Goal: Find specific page/section: Find specific page/section

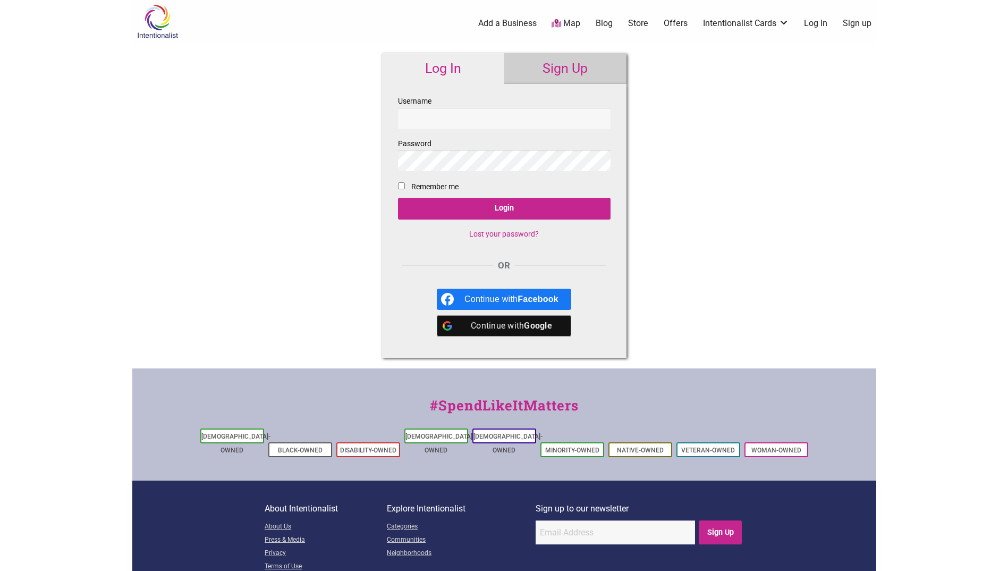
scroll to position [50, 0]
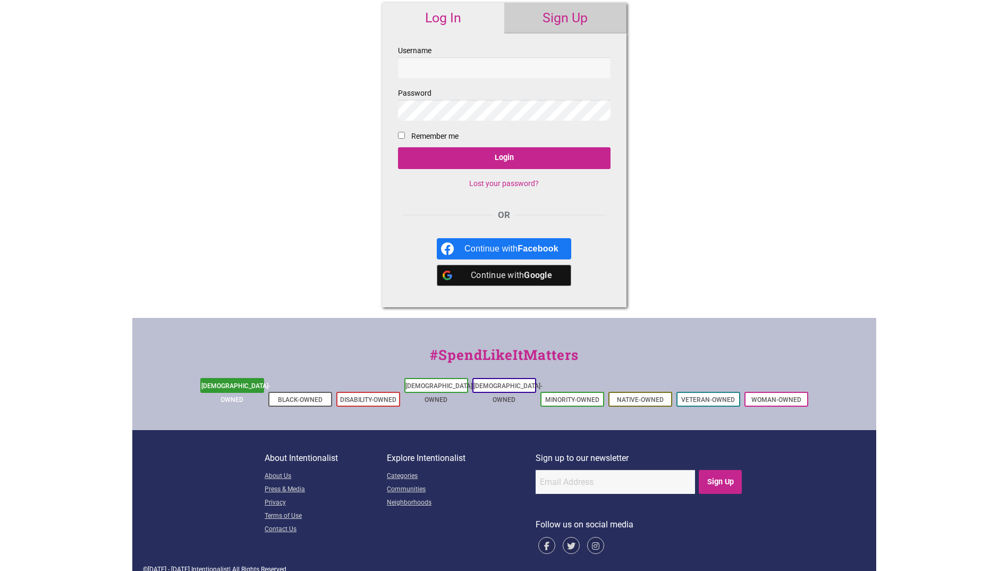
click at [236, 382] on link "[DEMOGRAPHIC_DATA]-Owned" at bounding box center [235, 392] width 69 height 21
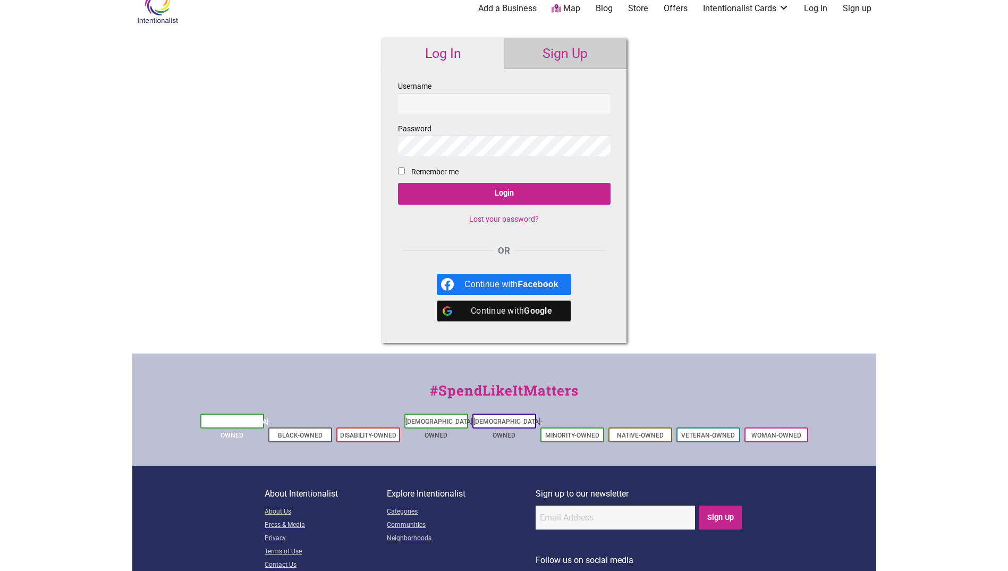
scroll to position [0, 0]
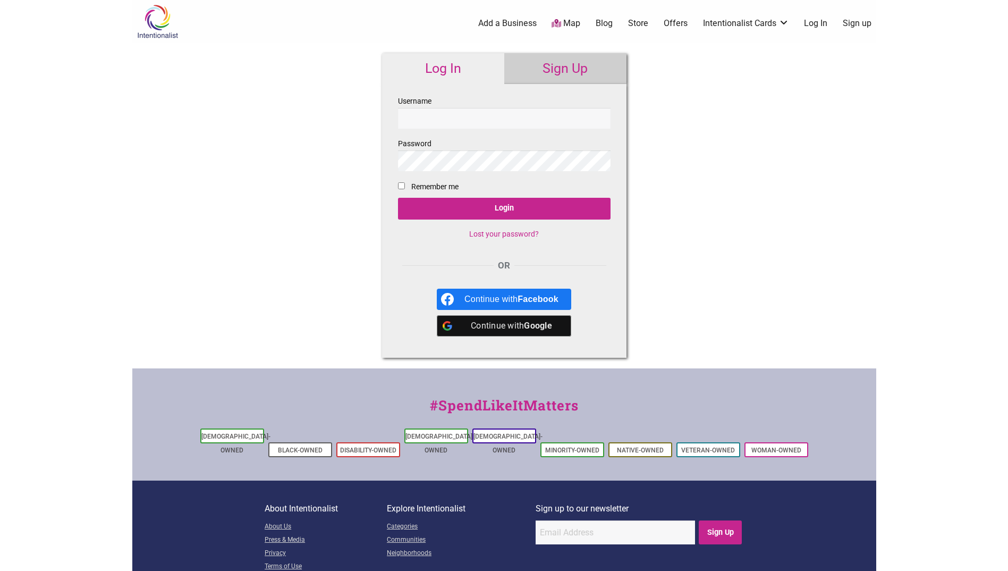
click at [565, 19] on link "Map" at bounding box center [566, 24] width 29 height 12
click at [565, 23] on link "Map" at bounding box center [566, 24] width 29 height 12
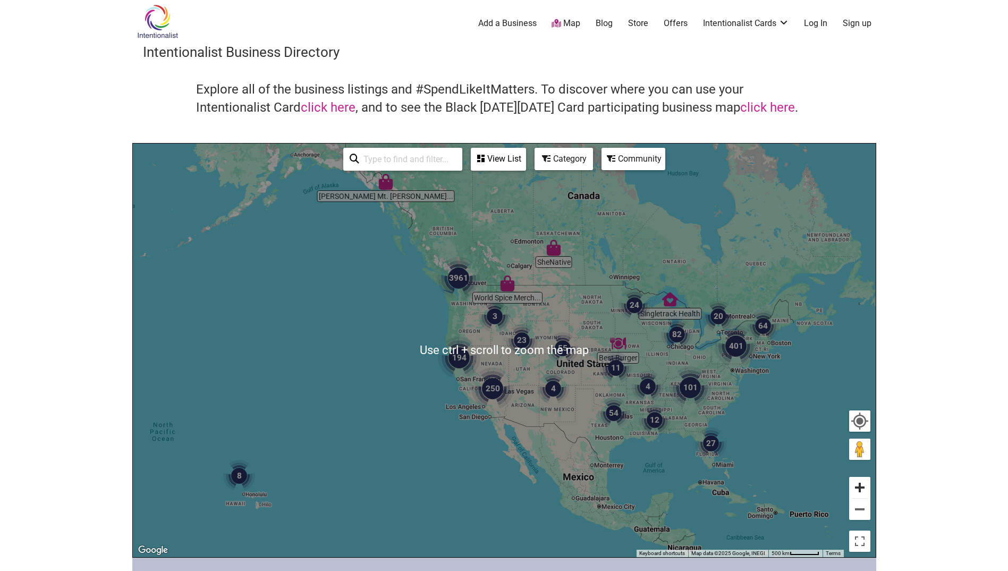
click at [859, 487] on button "Zoom in" at bounding box center [859, 487] width 21 height 21
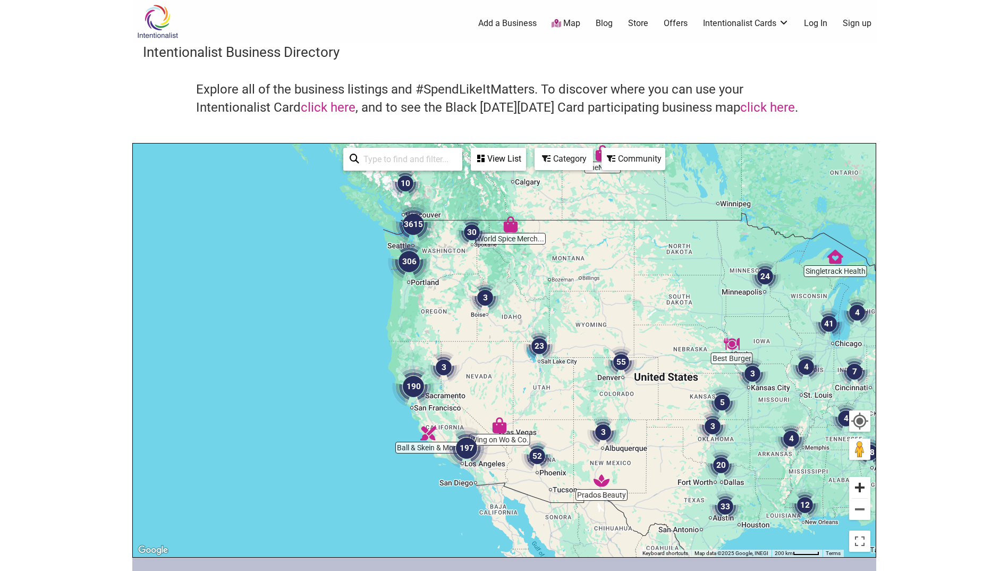
click at [864, 490] on button "Zoom in" at bounding box center [859, 487] width 21 height 21
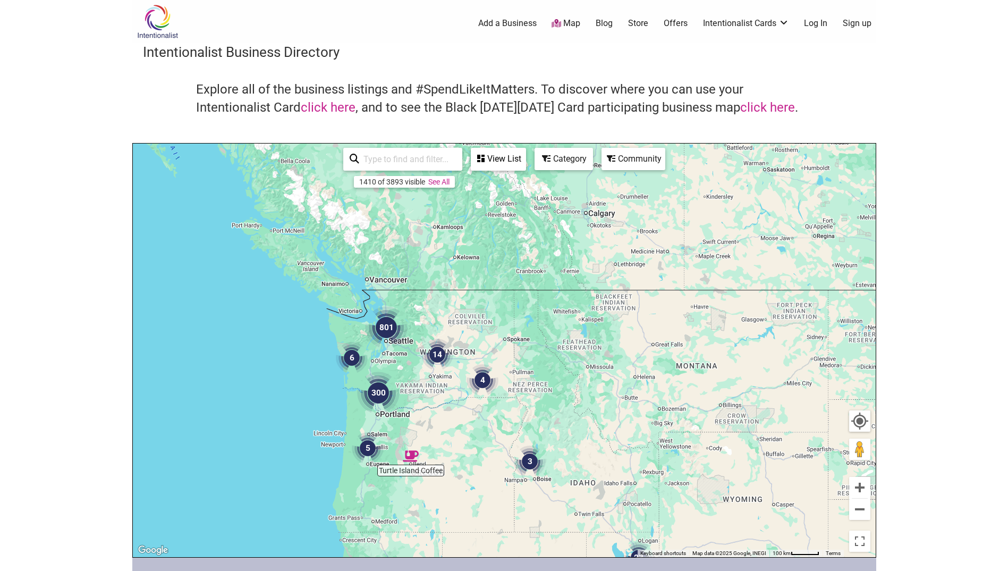
drag, startPoint x: 414, startPoint y: 261, endPoint x: 478, endPoint y: 462, distance: 210.4
click at [478, 462] on div "To navigate, press the arrow keys." at bounding box center [504, 349] width 743 height 413
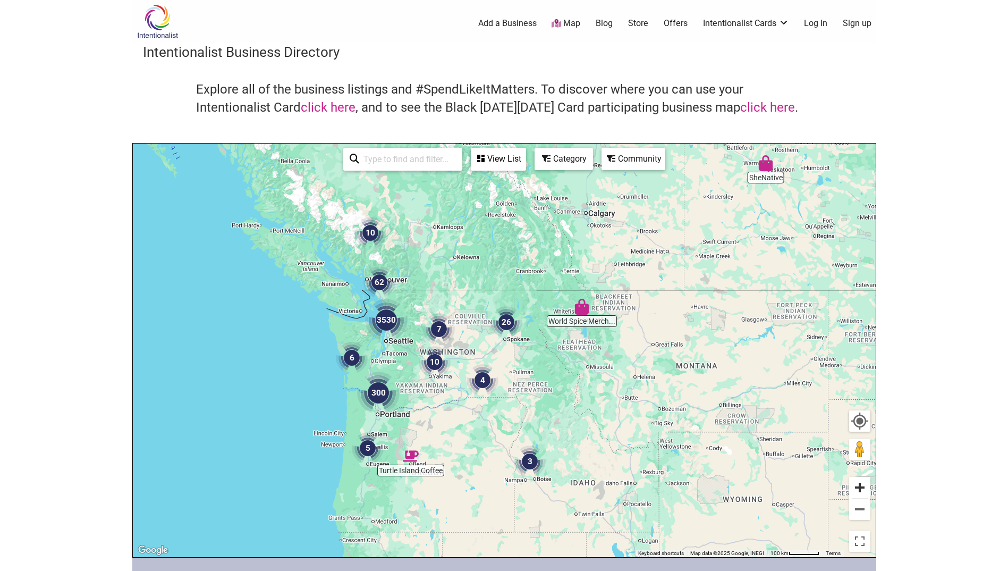
click at [862, 491] on button "Zoom in" at bounding box center [859, 487] width 21 height 21
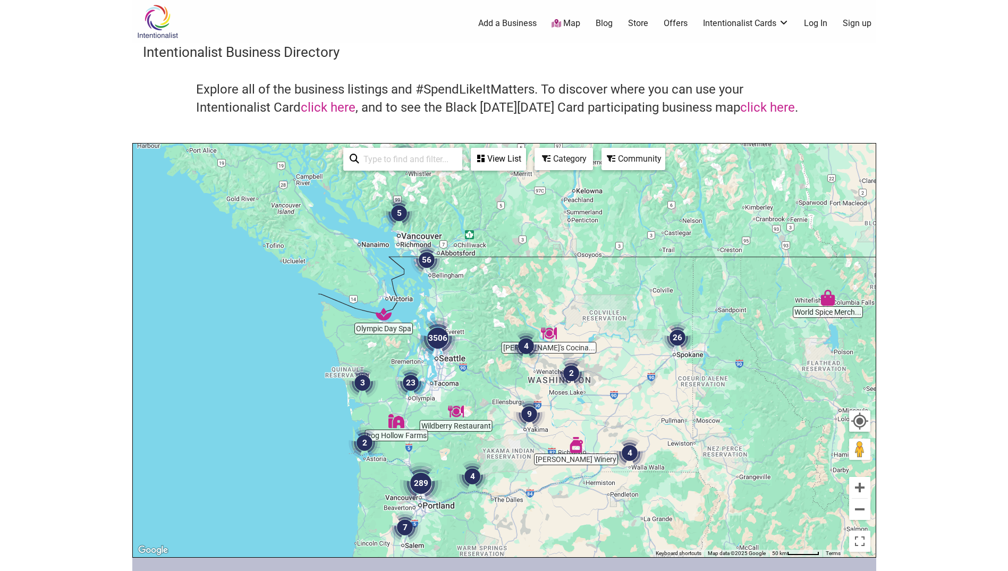
drag, startPoint x: 302, startPoint y: 294, endPoint x: 503, endPoint y: 332, distance: 204.5
click at [480, 322] on div "To navigate, press the arrow keys." at bounding box center [504, 349] width 743 height 413
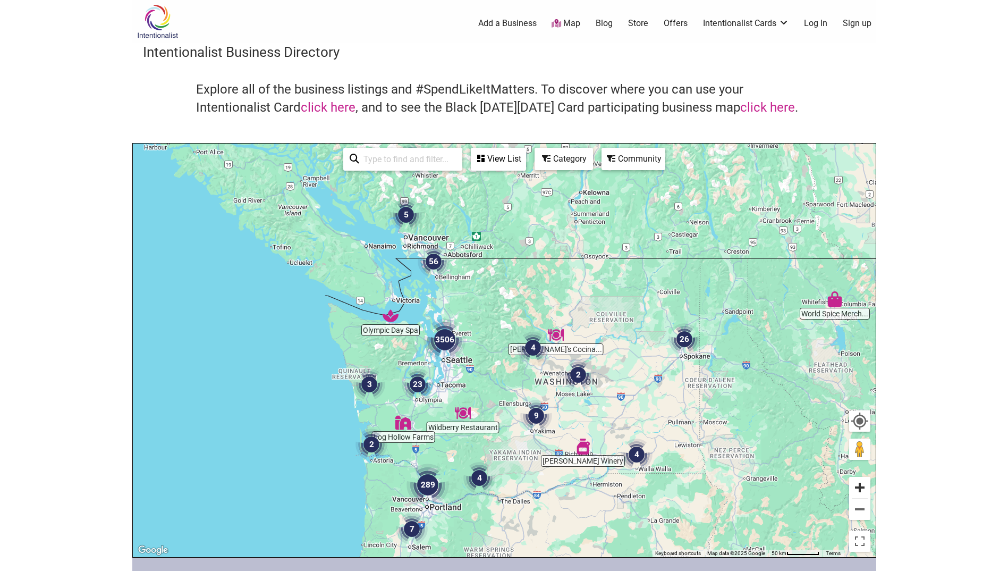
click at [861, 484] on button "Zoom in" at bounding box center [859, 487] width 21 height 21
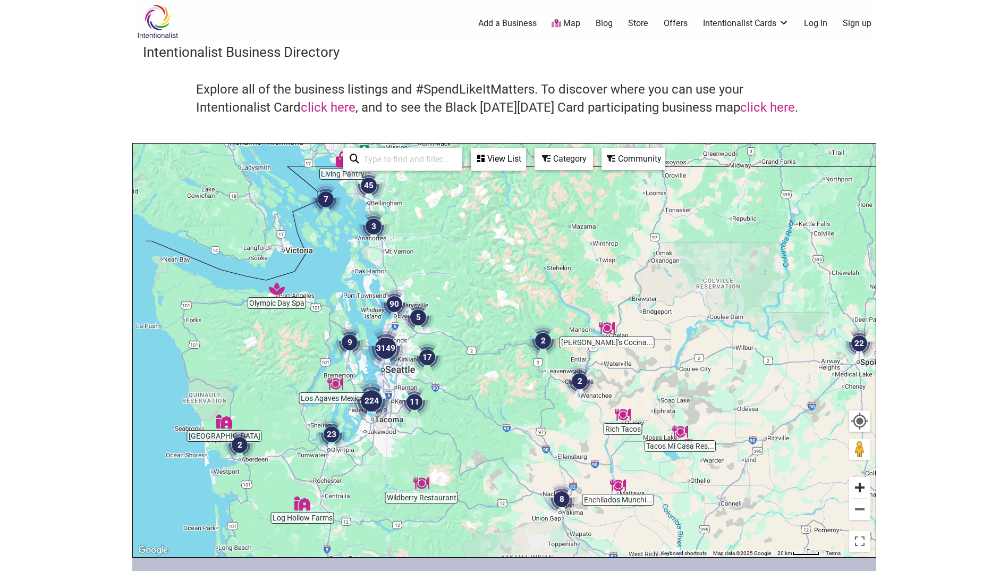
click at [860, 484] on button "Zoom in" at bounding box center [859, 487] width 21 height 21
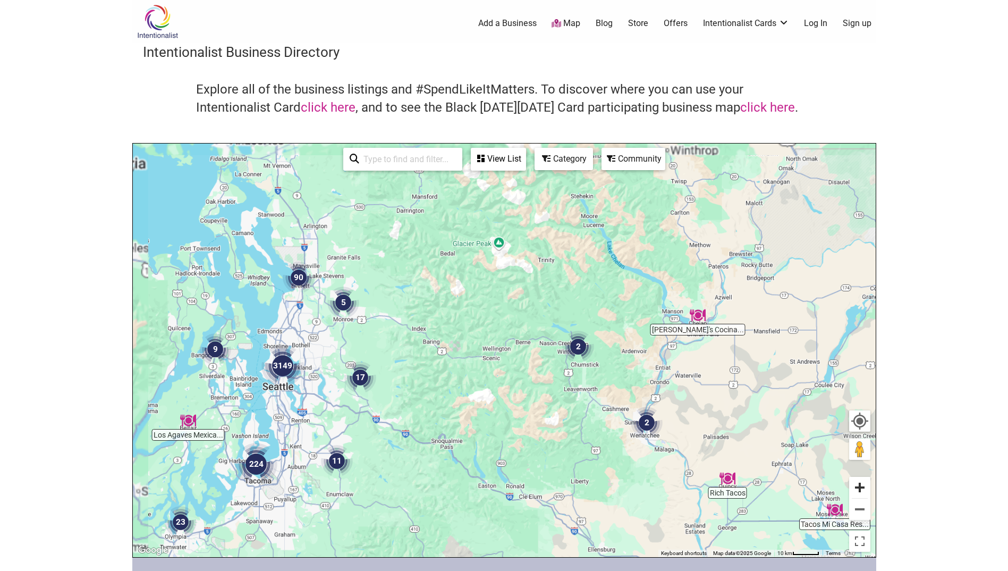
click at [860, 484] on button "Zoom in" at bounding box center [859, 487] width 21 height 21
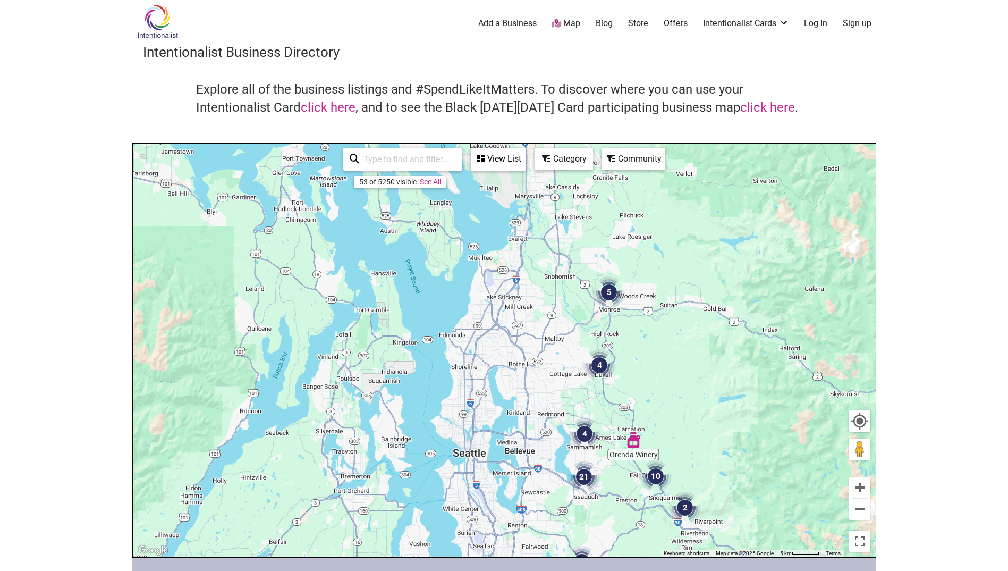
drag, startPoint x: 245, startPoint y: 398, endPoint x: 695, endPoint y: 423, distance: 450.8
click at [695, 423] on div "To navigate, press the arrow keys." at bounding box center [504, 349] width 743 height 413
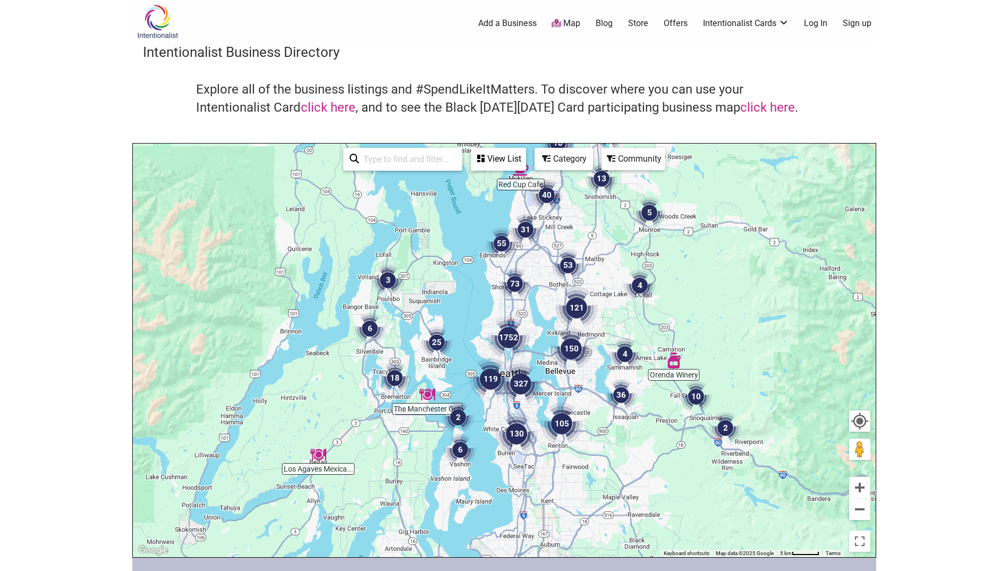
drag, startPoint x: 522, startPoint y: 449, endPoint x: 570, endPoint y: 363, distance: 98.2
click at [570, 363] on img "150" at bounding box center [571, 348] width 51 height 51
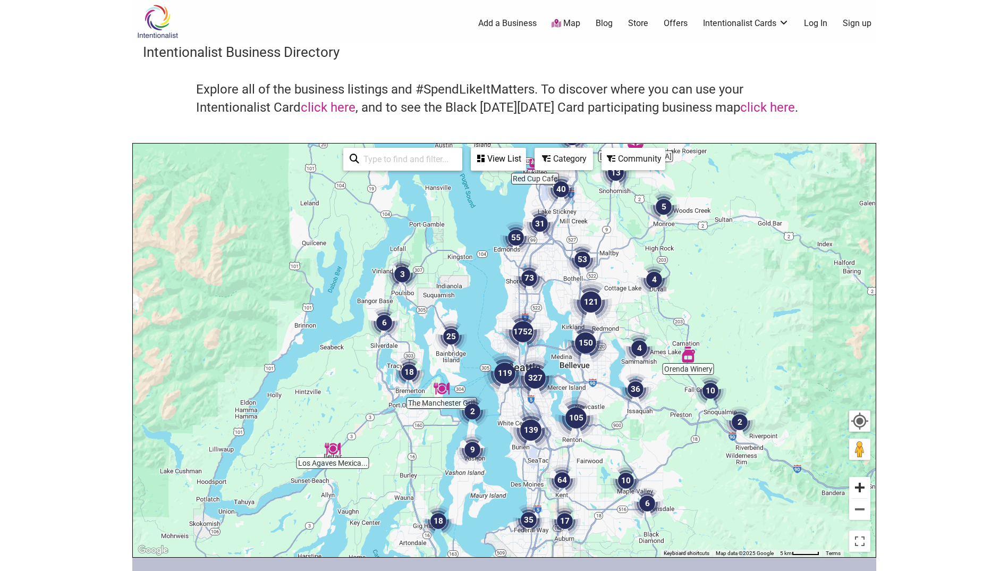
click at [863, 490] on button "Zoom in" at bounding box center [859, 487] width 21 height 21
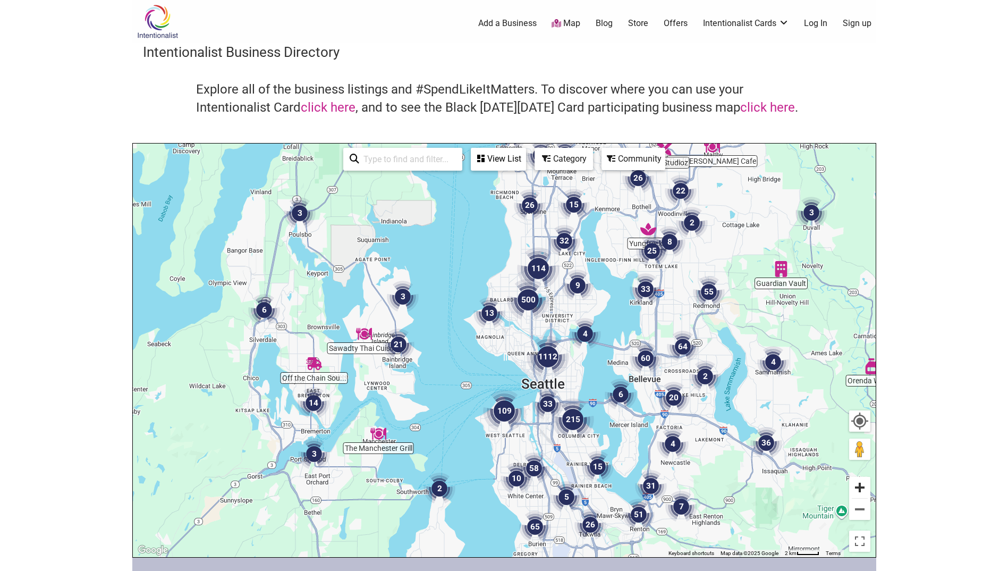
click at [861, 487] on button "Zoom in" at bounding box center [859, 487] width 21 height 21
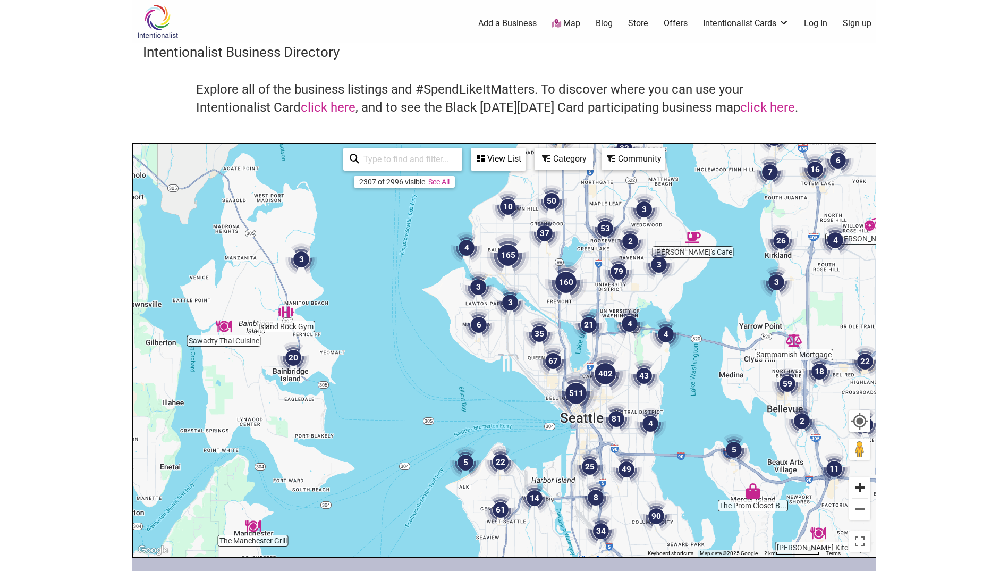
click at [855, 489] on button "Zoom in" at bounding box center [859, 487] width 21 height 21
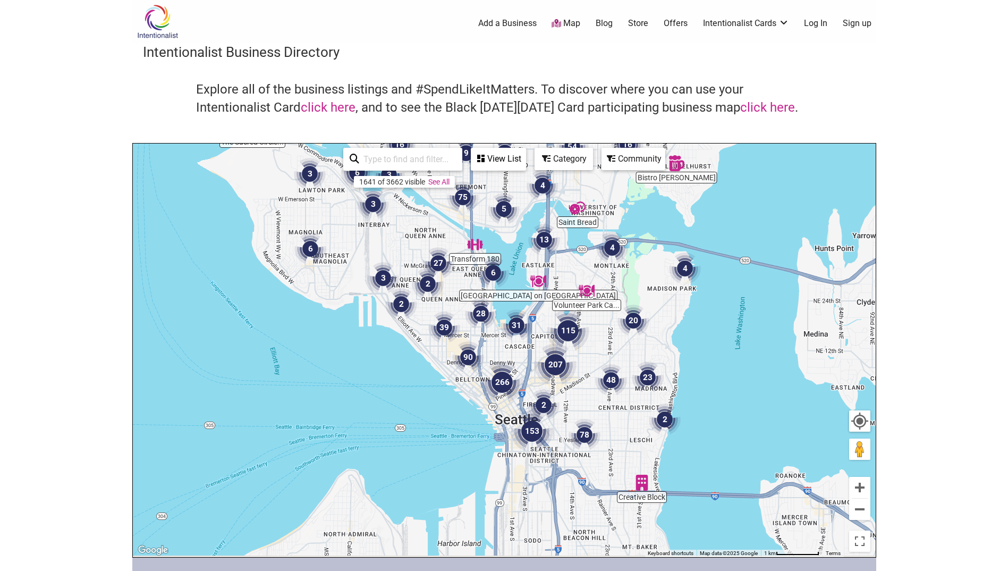
drag, startPoint x: 758, startPoint y: 461, endPoint x: 572, endPoint y: 374, distance: 205.1
click at [591, 374] on img "48" at bounding box center [611, 380] width 40 height 40
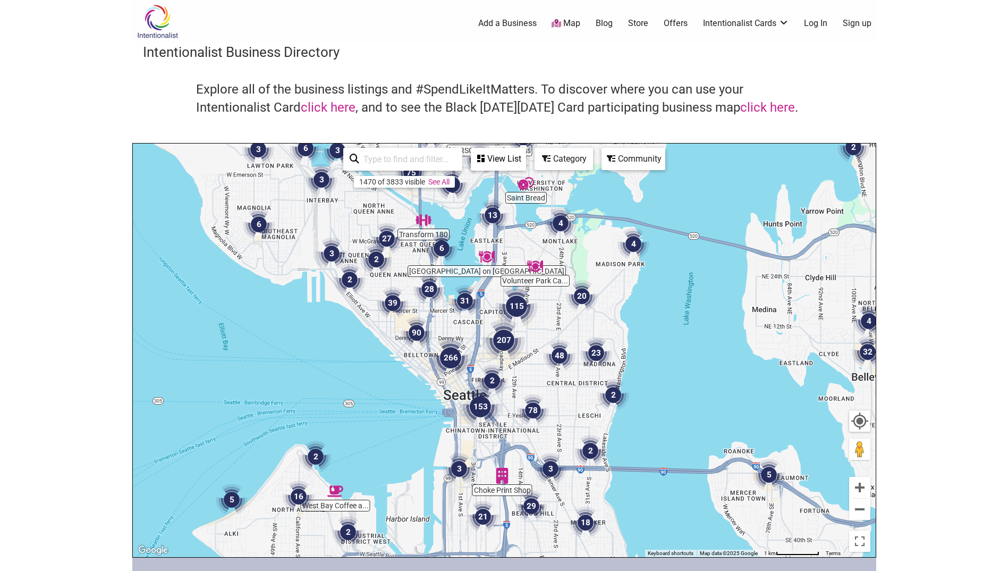
click at [535, 415] on img "78" at bounding box center [533, 410] width 40 height 40
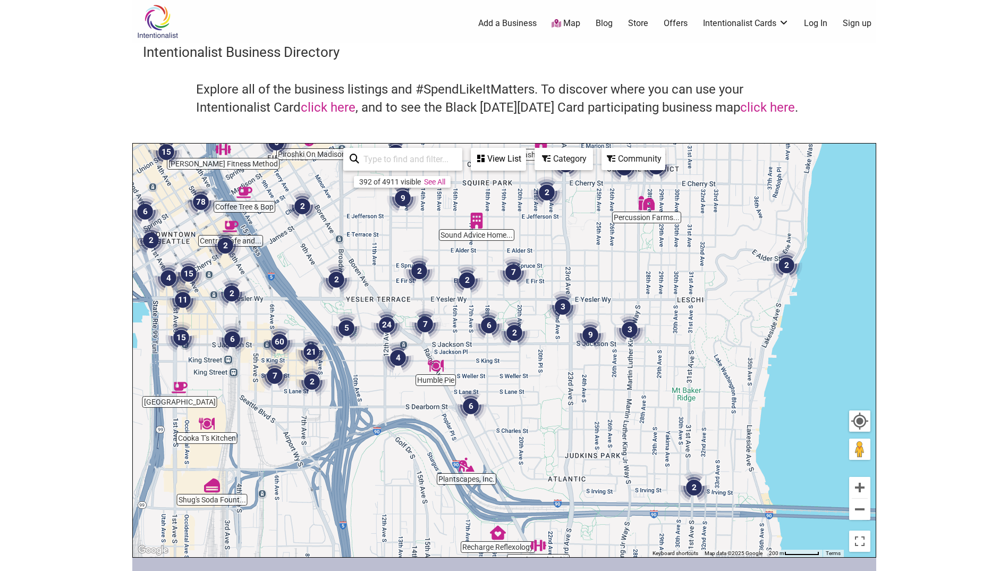
click at [586, 336] on img "9" at bounding box center [590, 335] width 40 height 40
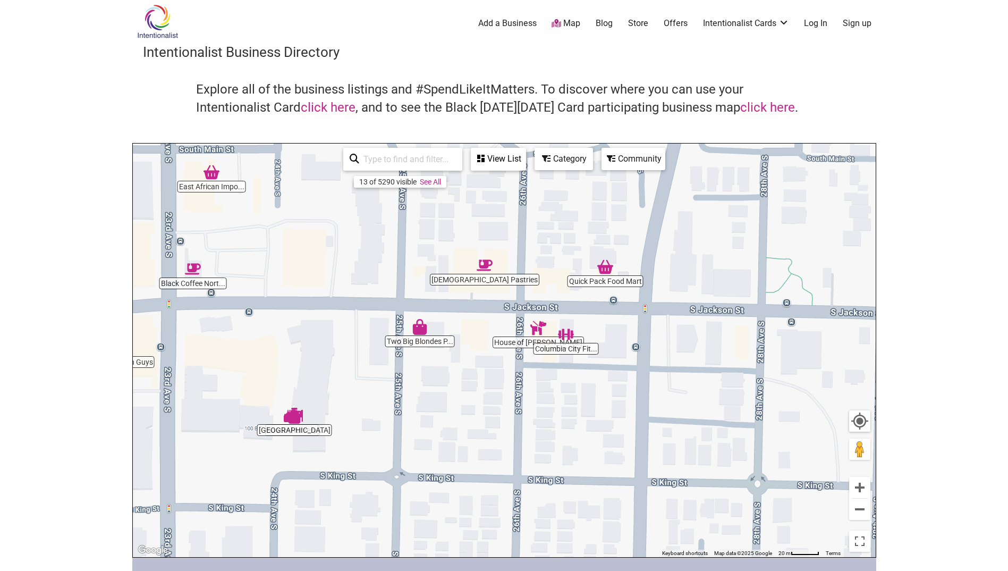
drag, startPoint x: 695, startPoint y: 386, endPoint x: 519, endPoint y: 386, distance: 176.4
click at [519, 386] on div "To navigate, press the arrow keys." at bounding box center [504, 349] width 743 height 413
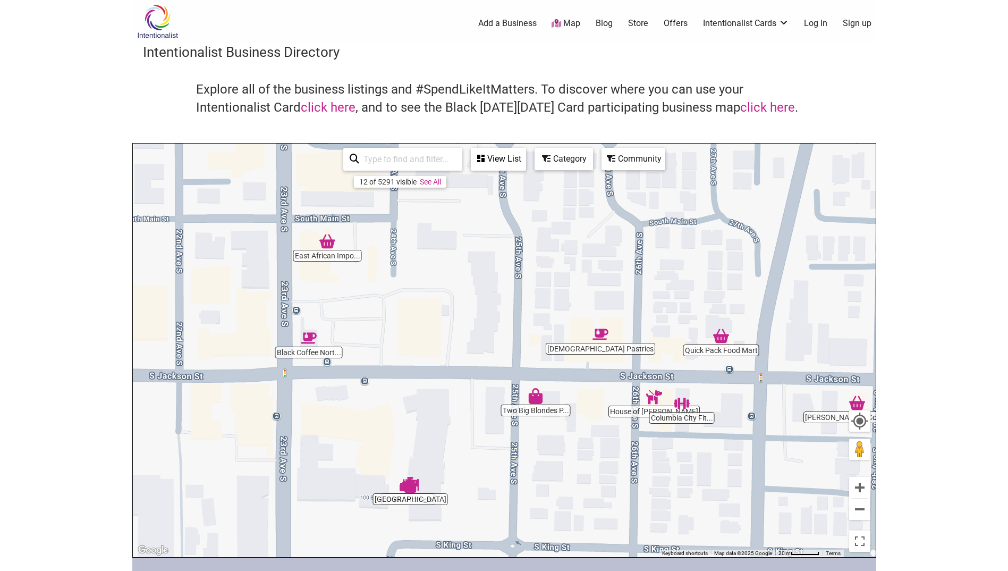
drag, startPoint x: 281, startPoint y: 272, endPoint x: 392, endPoint y: 350, distance: 135.8
click at [392, 350] on div "To navigate, press the arrow keys." at bounding box center [504, 349] width 743 height 413
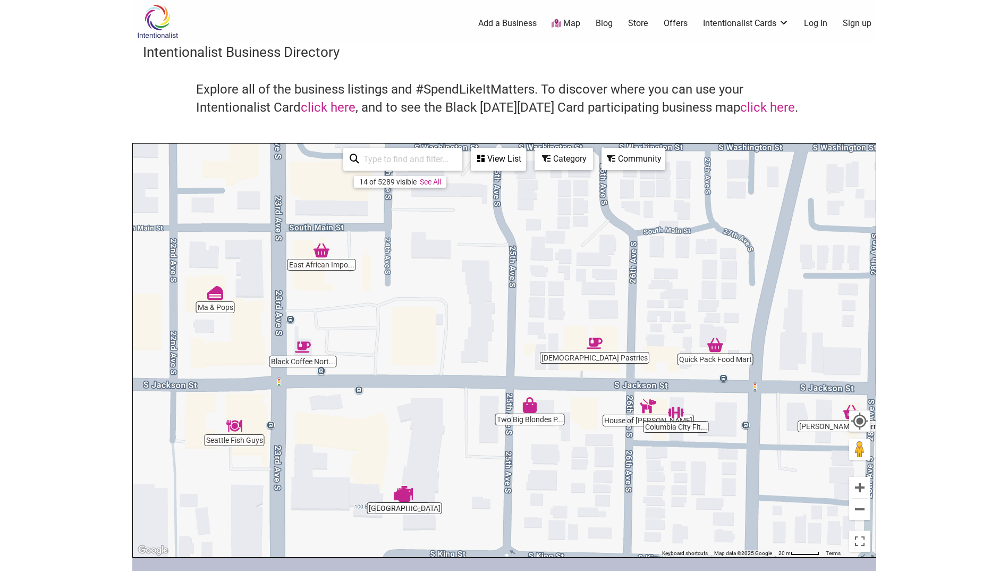
click at [591, 355] on img "Temple Pastries" at bounding box center [594, 343] width 24 height 24
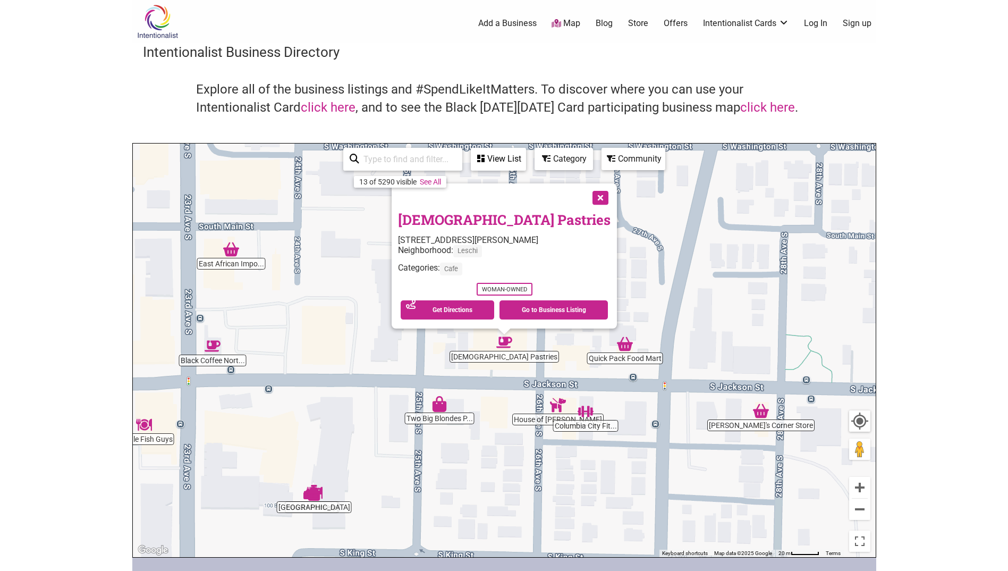
click at [586, 193] on button "Close" at bounding box center [599, 196] width 27 height 27
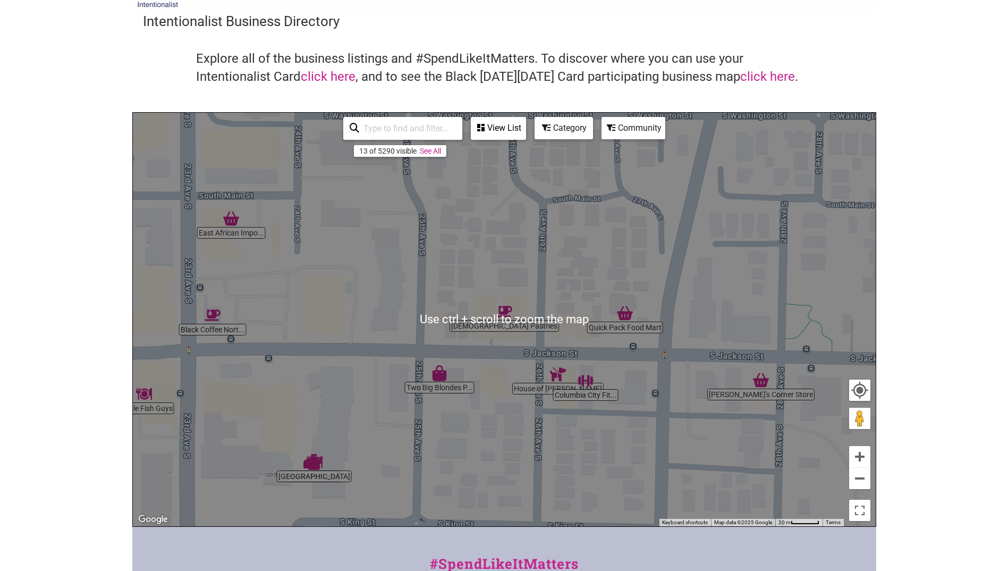
scroll to position [53, 0]
